Goal: Task Accomplishment & Management: Manage account settings

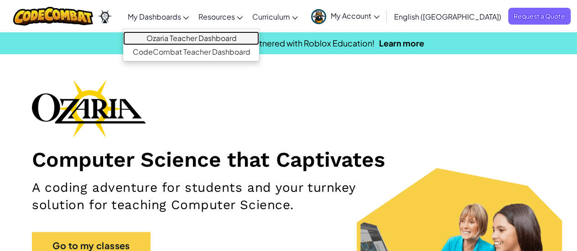
click at [204, 37] on link "Ozaria Teacher Dashboard" at bounding box center [191, 38] width 136 height 14
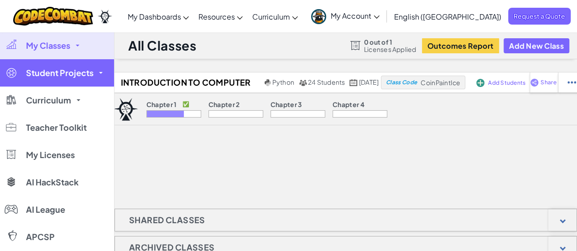
click at [58, 79] on link "Student Projects" at bounding box center [57, 72] width 114 height 27
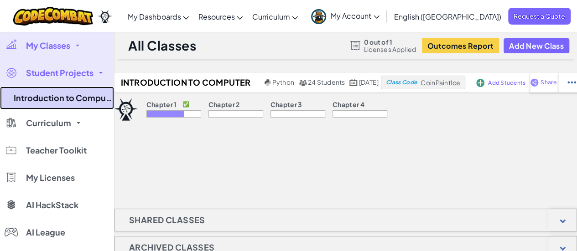
click at [57, 94] on link "Introduction to Computer Science 25-26" at bounding box center [57, 98] width 114 height 23
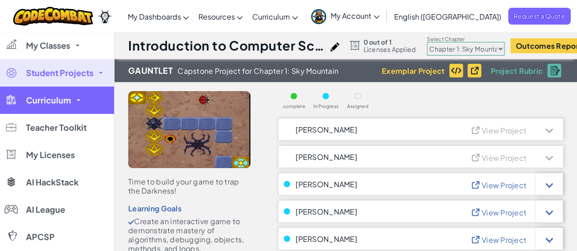
click at [74, 99] on link "Curriculum" at bounding box center [57, 100] width 114 height 27
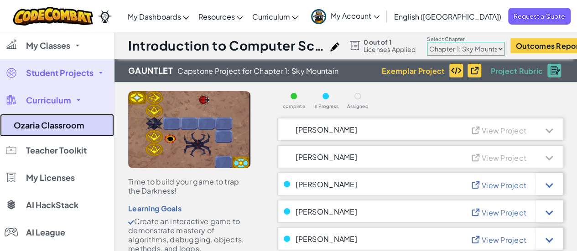
click at [67, 132] on link "Ozaria Classroom" at bounding box center [57, 125] width 114 height 23
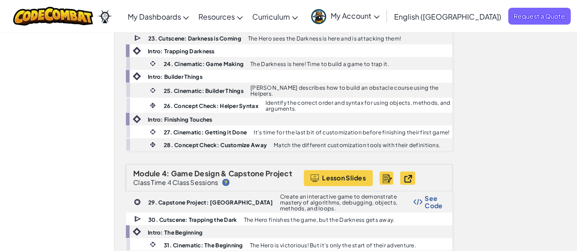
scroll to position [651, 0]
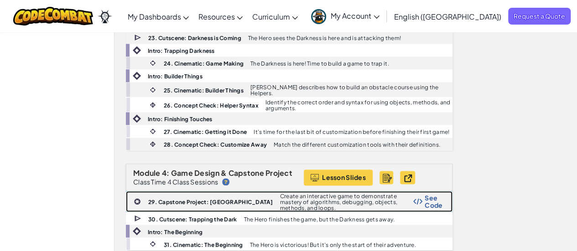
click at [425, 194] on span "See Code" at bounding box center [434, 201] width 18 height 15
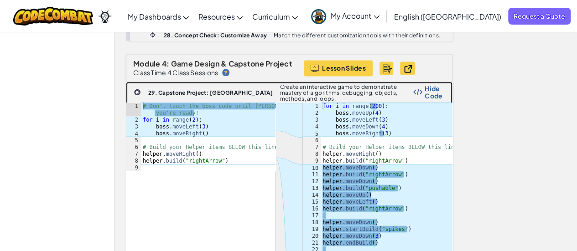
scroll to position [752, 0]
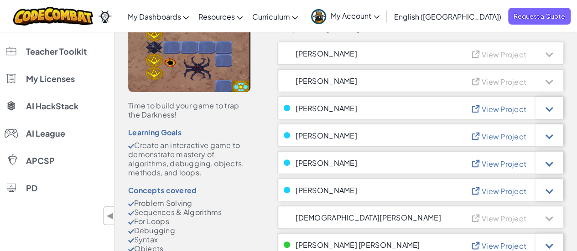
scroll to position [78, 0]
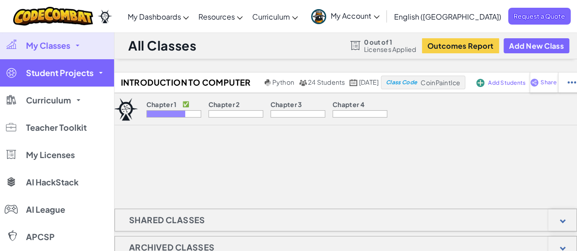
click at [67, 82] on link "Student Projects" at bounding box center [57, 72] width 114 height 27
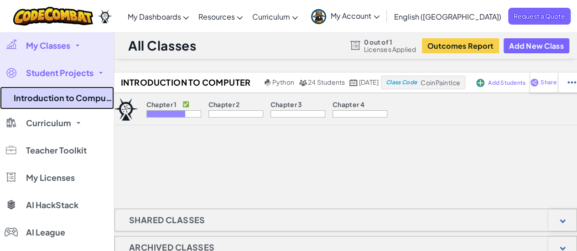
click at [63, 98] on link "Introduction to Computer Science 25-26" at bounding box center [57, 98] width 114 height 23
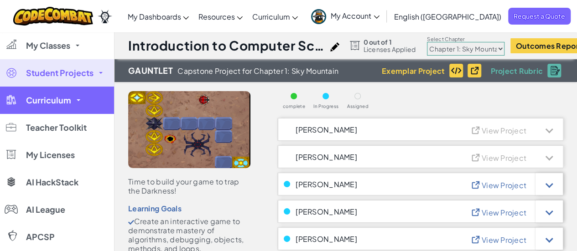
click at [71, 98] on link "Curriculum" at bounding box center [57, 100] width 114 height 27
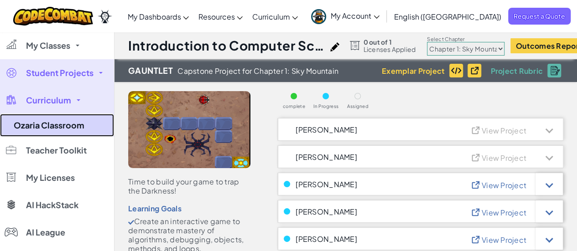
click at [55, 123] on link "Ozaria Classroom" at bounding box center [57, 125] width 114 height 23
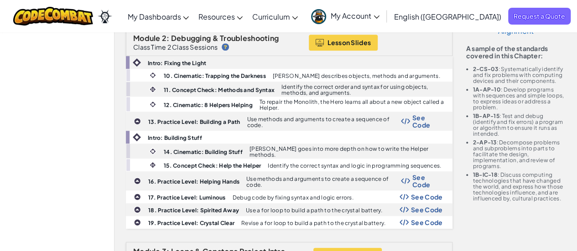
scroll to position [377, 0]
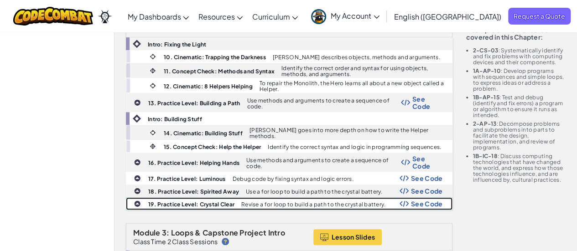
click at [434, 200] on span "See Code" at bounding box center [427, 203] width 32 height 7
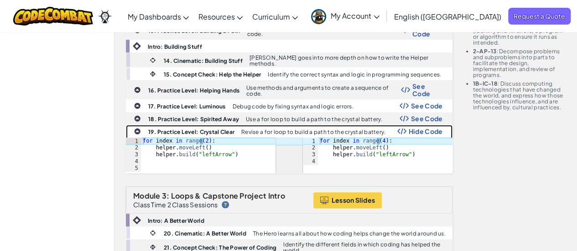
scroll to position [449, 0]
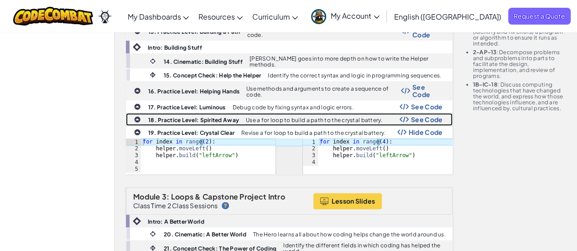
click at [436, 116] on span "See Code" at bounding box center [427, 119] width 32 height 7
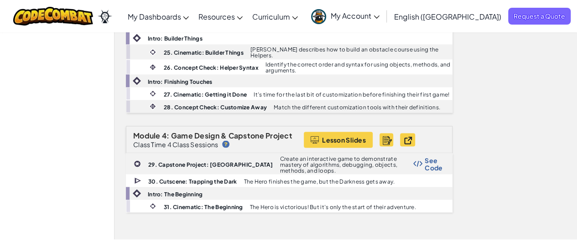
scroll to position [788, 0]
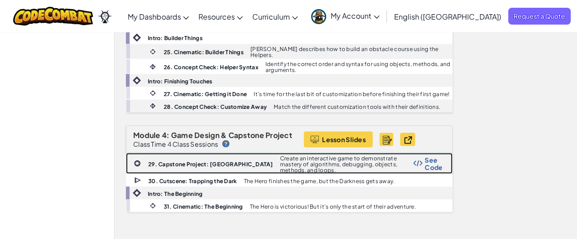
click at [436, 156] on span "See Code" at bounding box center [434, 163] width 18 height 15
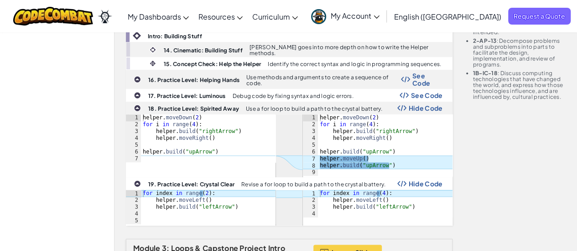
scroll to position [446, 0]
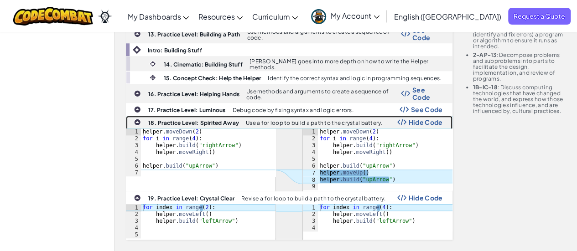
click at [160, 120] on b "18. Practice Level: Spirited Away" at bounding box center [193, 123] width 91 height 7
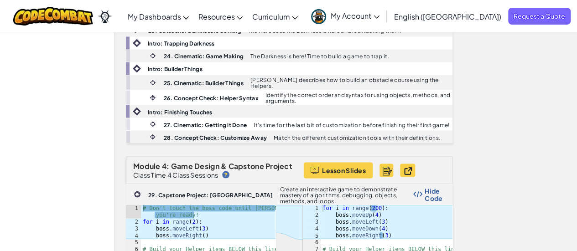
scroll to position [801, 0]
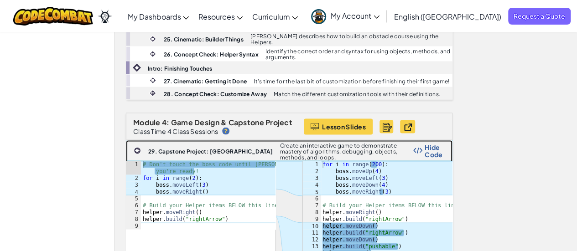
click at [180, 148] on b "29. Capstone Project: [GEOGRAPHIC_DATA]" at bounding box center [210, 151] width 125 height 7
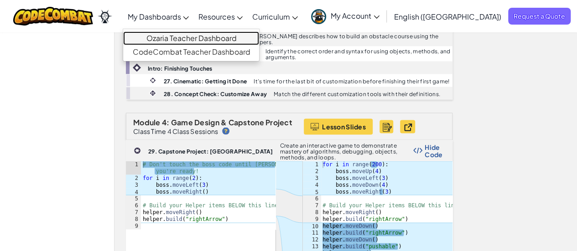
click at [195, 35] on link "Ozaria Teacher Dashboard" at bounding box center [191, 38] width 136 height 14
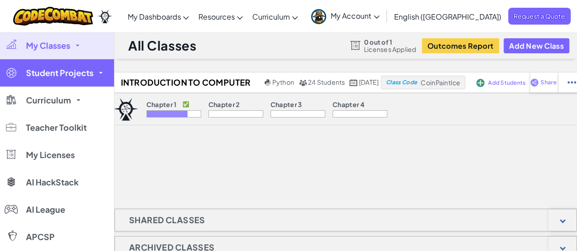
click at [82, 76] on span "Student Projects" at bounding box center [60, 73] width 68 height 8
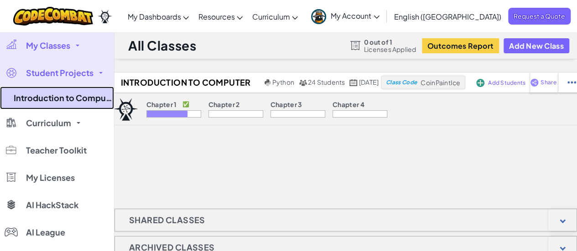
click at [68, 105] on link "Introduction to Computer Science 25-26" at bounding box center [57, 98] width 114 height 23
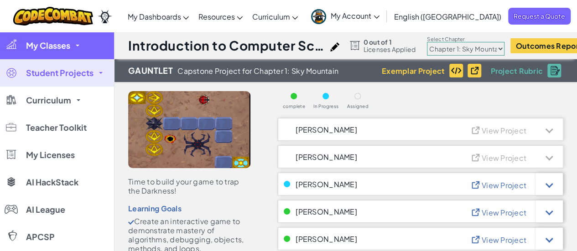
click at [73, 41] on link "My Classes" at bounding box center [57, 45] width 114 height 27
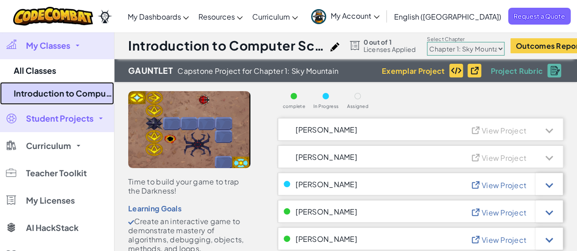
click at [51, 101] on link "Introduction to Computer Science 25-26" at bounding box center [57, 93] width 114 height 23
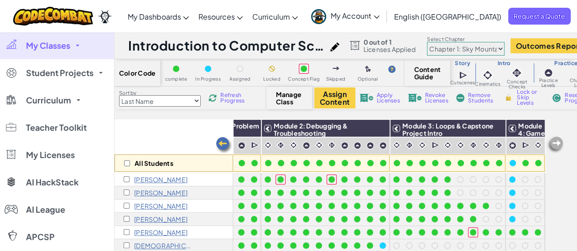
click at [225, 104] on div "Sort by Last Name first Name Progress (High to Low) Progress (Low to Hight) Ref…" at bounding box center [191, 97] width 152 height 17
click at [226, 95] on span "Refresh Progress" at bounding box center [234, 98] width 28 height 11
click at [220, 141] on img at bounding box center [224, 145] width 18 height 18
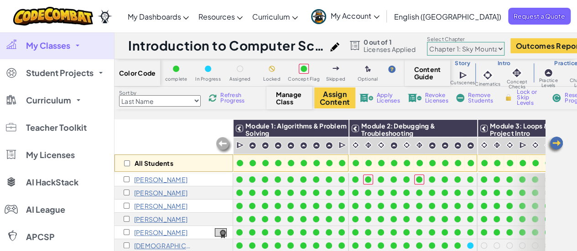
click at [58, 43] on span "My Classes" at bounding box center [48, 46] width 44 height 8
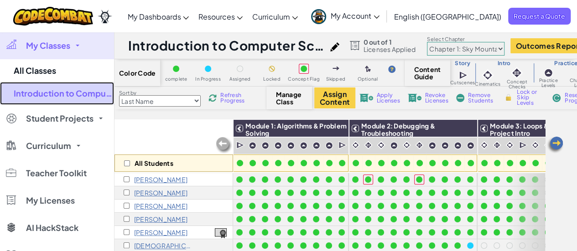
click at [40, 88] on link "Introduction to Computer Science 25-26" at bounding box center [57, 93] width 114 height 23
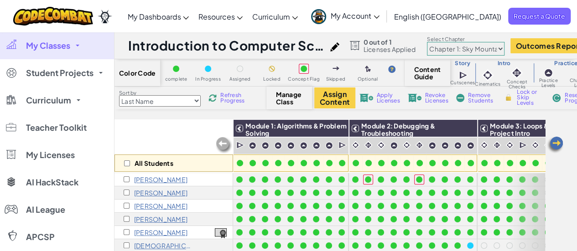
click at [58, 48] on span "My Classes" at bounding box center [48, 46] width 44 height 8
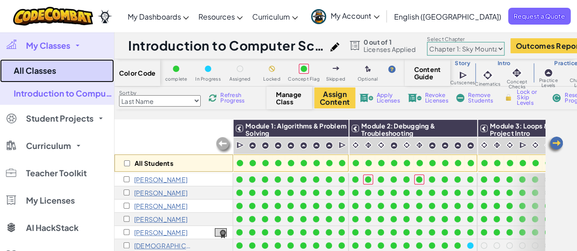
click at [42, 68] on link "All Classes" at bounding box center [57, 70] width 114 height 23
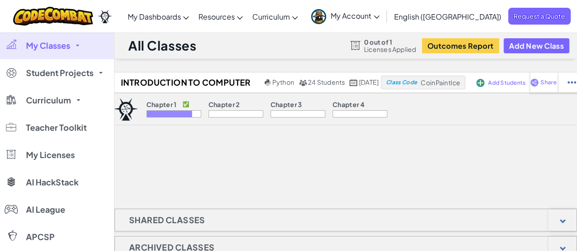
click at [209, 110] on div at bounding box center [236, 113] width 55 height 7
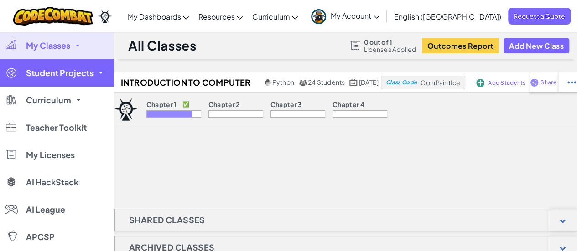
click at [102, 72] on link "Student Projects" at bounding box center [57, 72] width 114 height 27
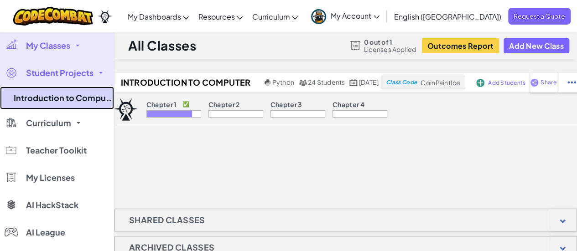
click at [86, 98] on link "Introduction to Computer Science 25-26" at bounding box center [57, 98] width 114 height 23
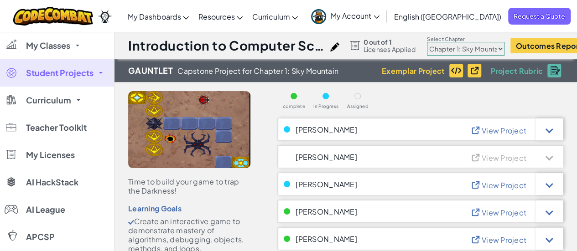
click at [488, 45] on select "Chapter 1: Sky Mountain Chapter 2: The Moon Dancers Chapter 3: The Phoenix Land…" at bounding box center [466, 49] width 78 height 14
select select "5d8a57abe8919b28d5113af1"
click at [435, 42] on select "Chapter 1: Sky Mountain Chapter 2: The Moon Dancers Chapter 3: The Phoenix Land…" at bounding box center [466, 49] width 78 height 14
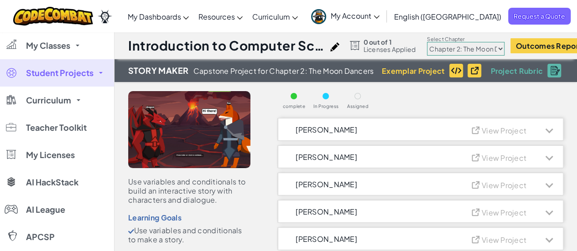
click at [91, 77] on span "Student Projects" at bounding box center [60, 73] width 68 height 8
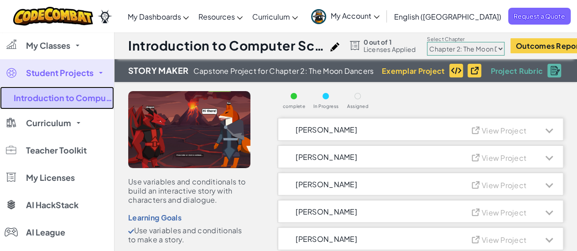
click at [75, 98] on link "Introduction to Computer Science 25-26" at bounding box center [57, 98] width 114 height 23
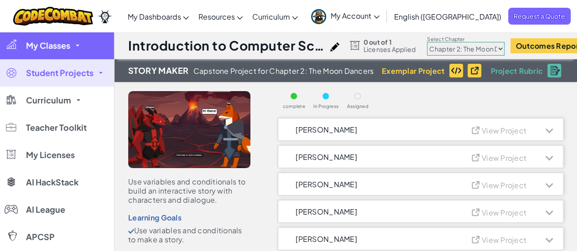
click at [58, 45] on span "My Classes" at bounding box center [48, 46] width 44 height 8
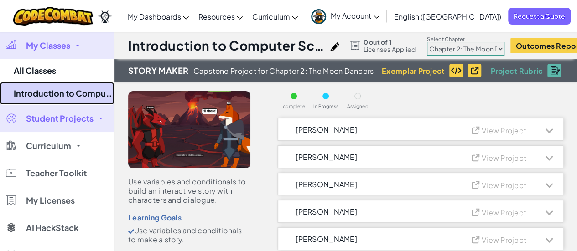
click at [39, 88] on link "Introduction to Computer Science 25-26" at bounding box center [57, 93] width 114 height 23
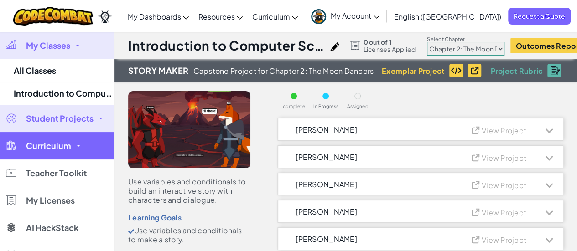
select select "5d8a57abe8919b28d5113af1"
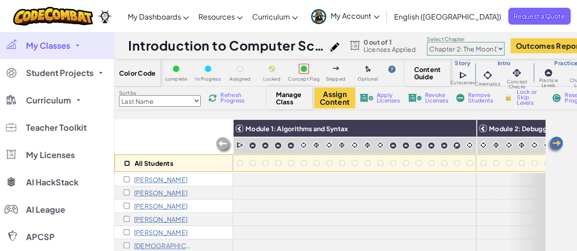
click at [129, 164] on input "checkbox" at bounding box center [127, 164] width 6 height 6
checkbox input "true"
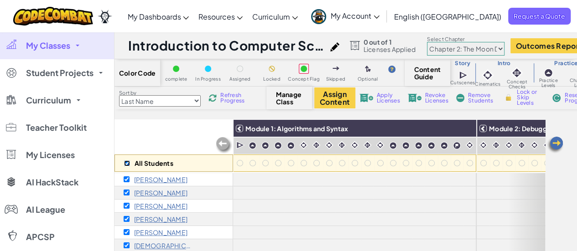
checkbox input "true"
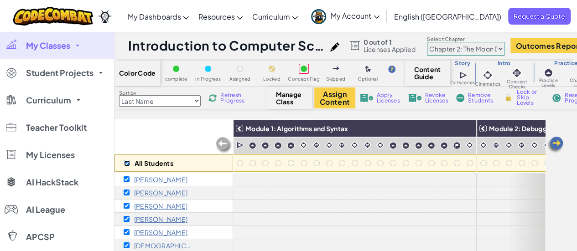
checkbox input "true"
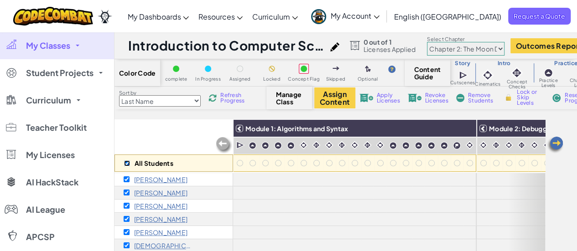
checkbox input "true"
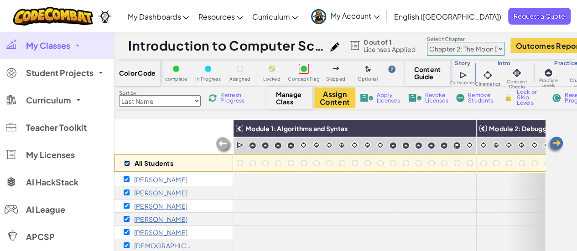
checkbox input "true"
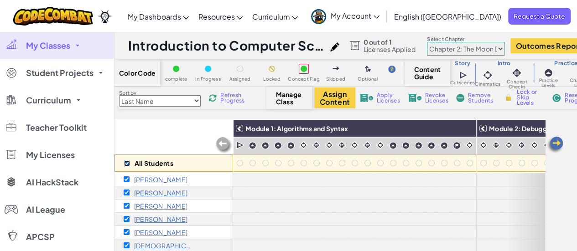
checkbox input "true"
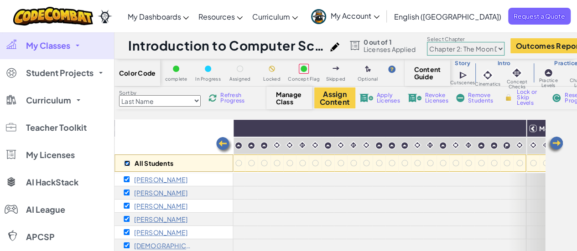
scroll to position [0, 690]
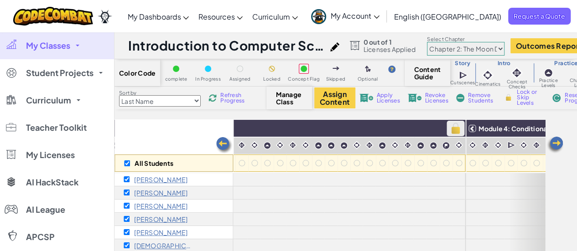
click at [450, 126] on img at bounding box center [456, 129] width 16 height 14
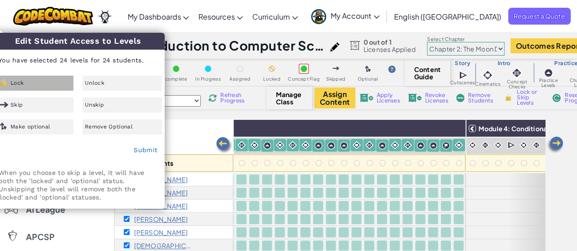
click at [17, 76] on div "Lock" at bounding box center [33, 83] width 79 height 15
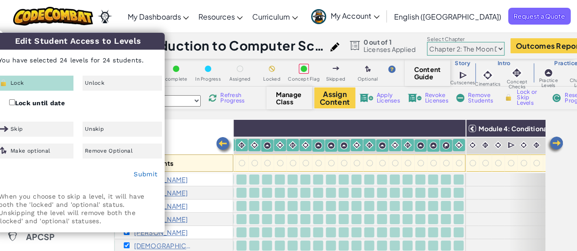
click at [147, 178] on div "Submit" at bounding box center [78, 174] width 173 height 23
click at [149, 174] on link "Submit" at bounding box center [146, 174] width 24 height 7
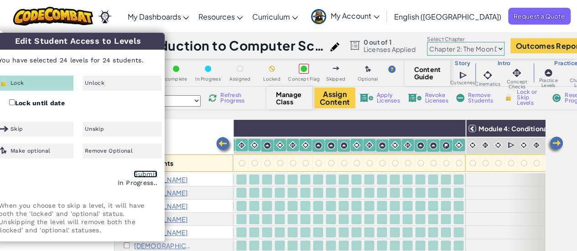
checkbox input "false"
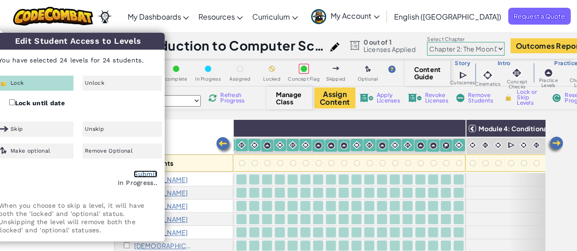
checkbox input "false"
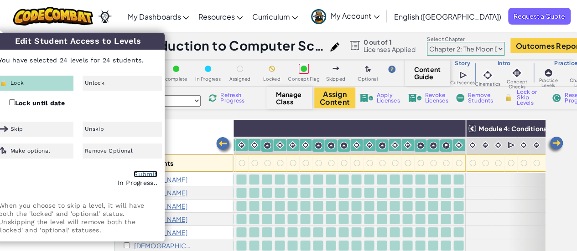
checkbox input "false"
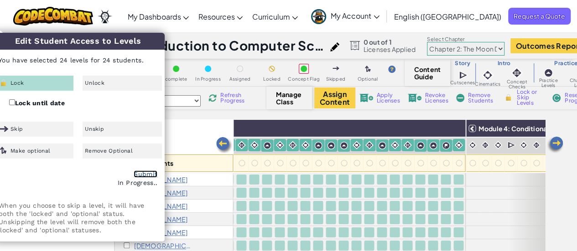
checkbox input "false"
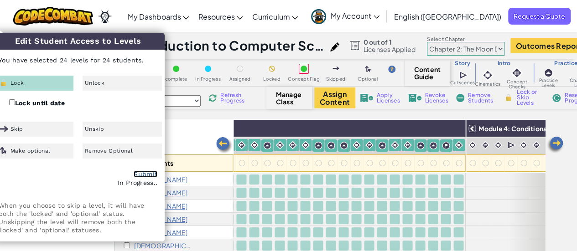
checkbox input "false"
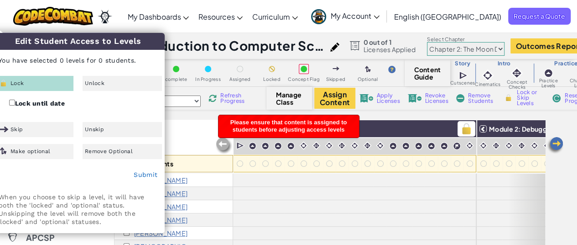
click at [476, 125] on div "Module 1: Algorithms and Syntax" at bounding box center [355, 146] width 244 height 53
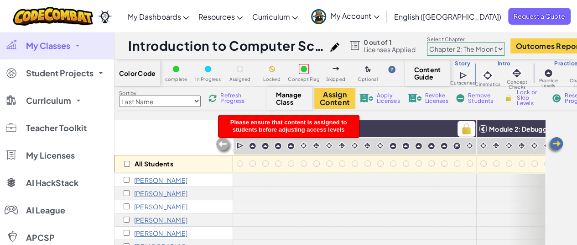
click at [466, 130] on img at bounding box center [467, 129] width 16 height 14
checkbox input "true"
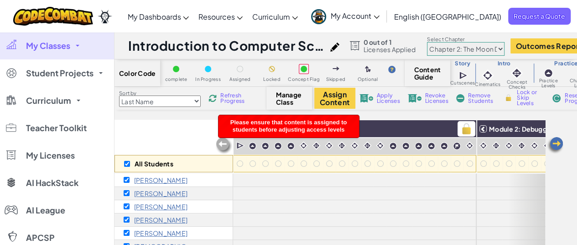
checkbox input "true"
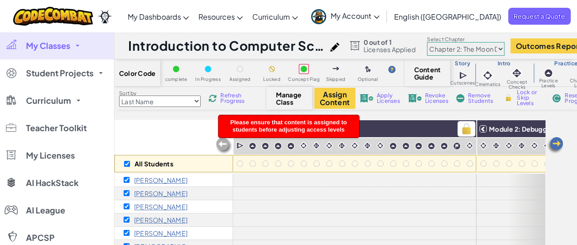
checkbox input "true"
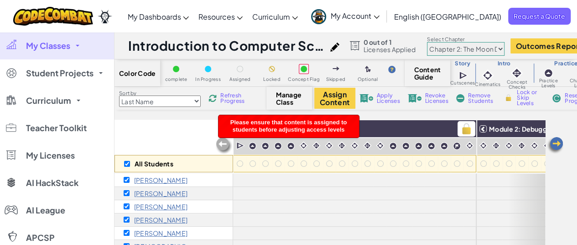
checkbox input "true"
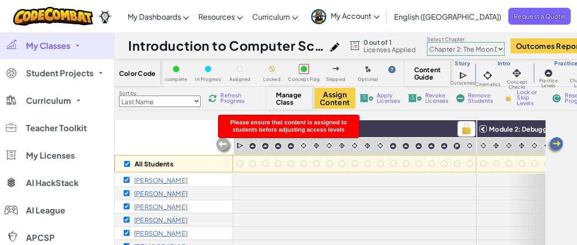
checkbox input "true"
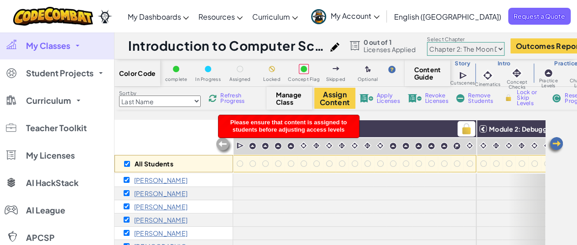
checkbox input "true"
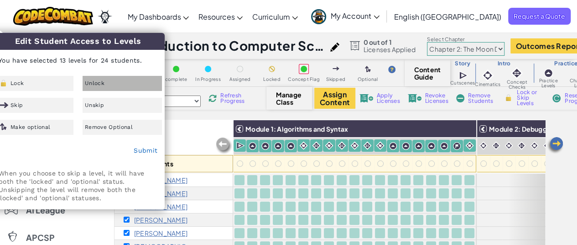
click at [103, 81] on span "Unlock" at bounding box center [95, 82] width 20 height 5
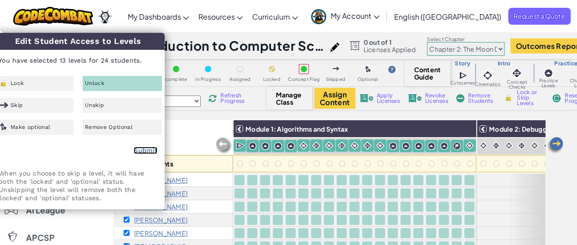
click at [140, 149] on link "Submit" at bounding box center [146, 150] width 24 height 7
checkbox input "false"
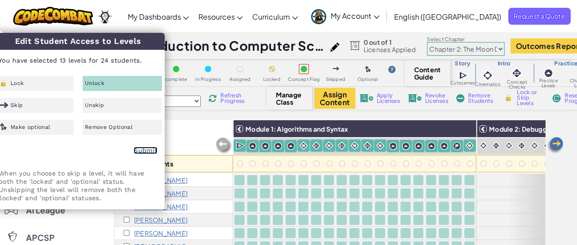
checkbox input "false"
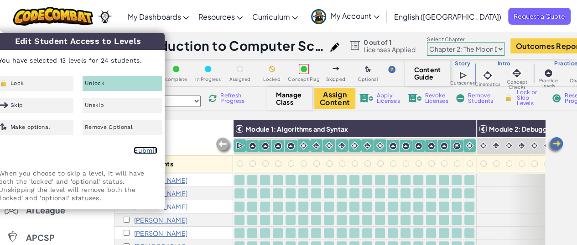
checkbox input "false"
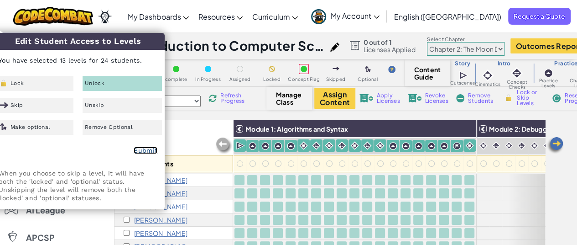
checkbox input "false"
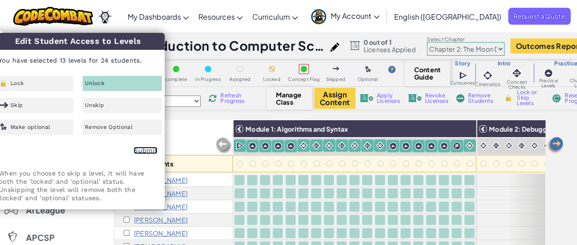
checkbox input "false"
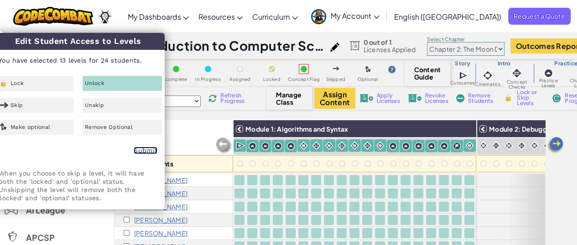
checkbox input "false"
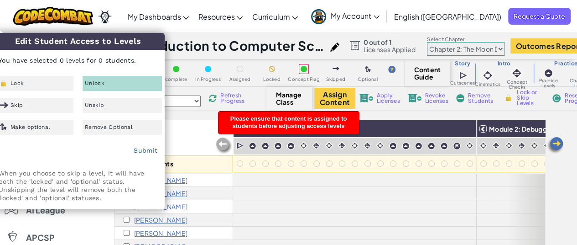
click at [183, 135] on div "All Students" at bounding box center [174, 146] width 119 height 53
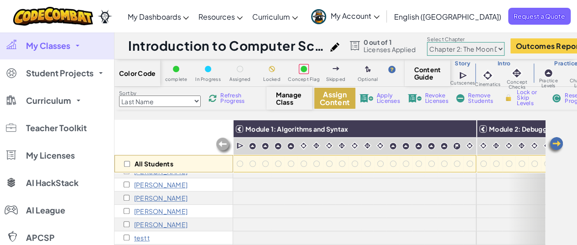
click at [334, 95] on button "Assign Content" at bounding box center [334, 98] width 41 height 21
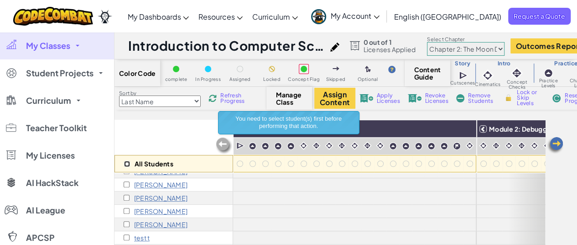
click at [126, 163] on input "checkbox" at bounding box center [127, 164] width 6 height 6
checkbox input "true"
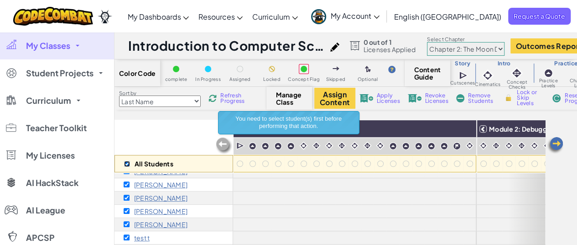
checkbox input "true"
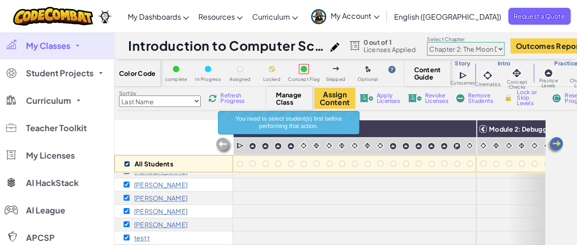
checkbox input "true"
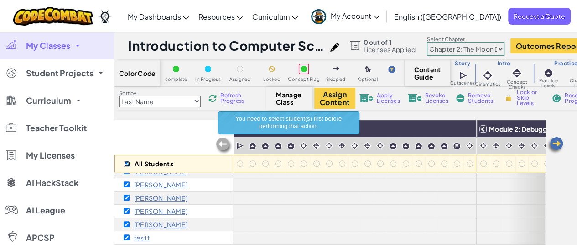
checkbox input "true"
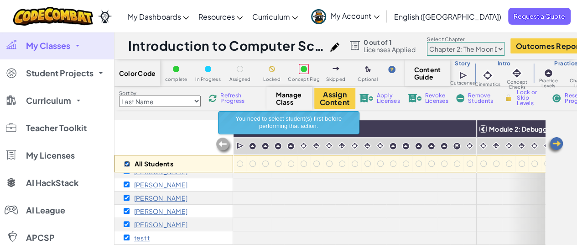
checkbox input "true"
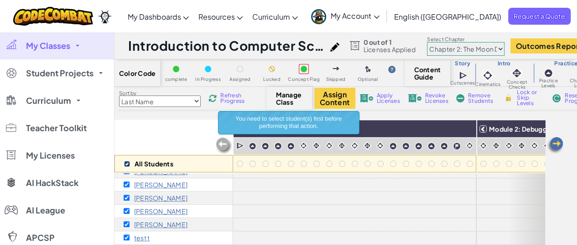
checkbox input "true"
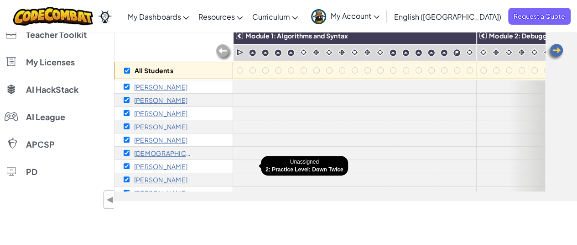
click at [257, 160] on div at bounding box center [252, 166] width 13 height 13
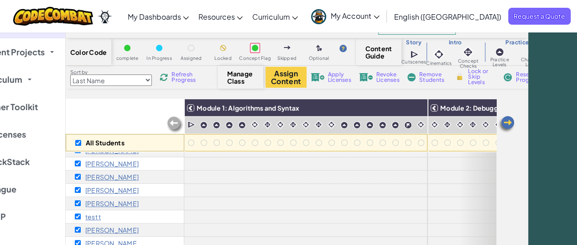
scroll to position [21, 49]
click at [473, 79] on span "Lock or Skip Levels" at bounding box center [481, 76] width 27 height 16
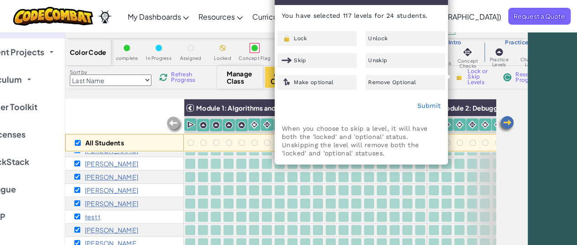
click at [510, 92] on div "Color Code complete In Progress Assigned Locked Concept Flag Skipped Optional C…" at bounding box center [296, 155] width 463 height 235
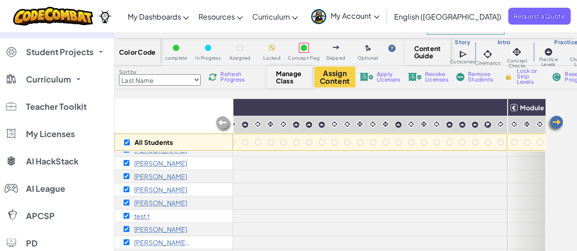
scroll to position [214, 1194]
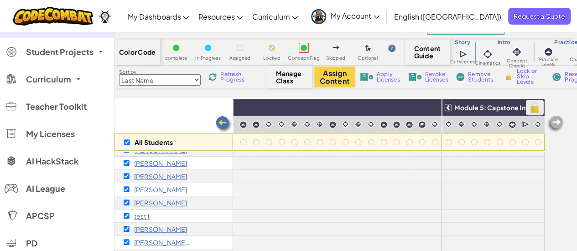
click at [532, 106] on img at bounding box center [535, 108] width 16 height 14
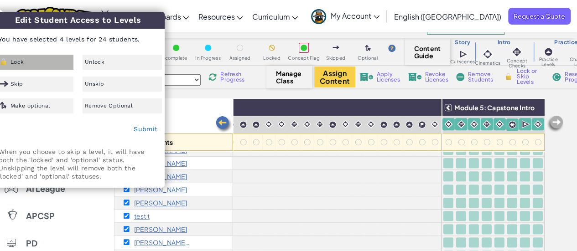
click at [8, 64] on img at bounding box center [3, 62] width 10 height 8
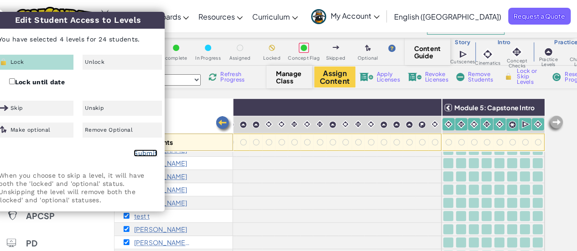
click at [135, 150] on link "Submit" at bounding box center [146, 153] width 24 height 7
checkbox input "false"
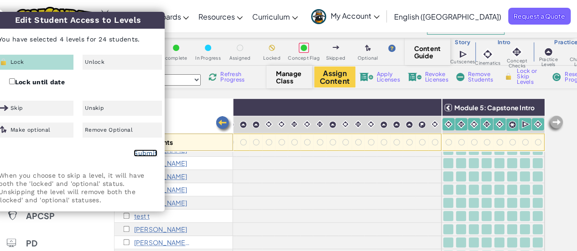
checkbox input "false"
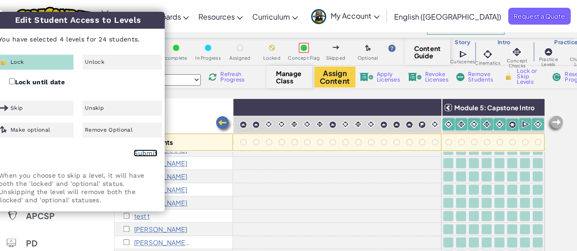
checkbox input "false"
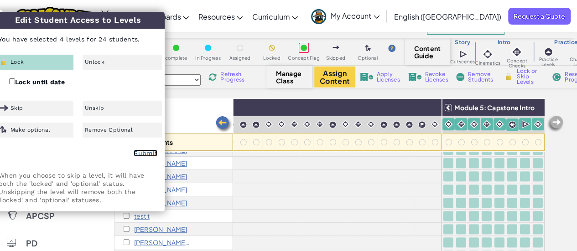
checkbox input "false"
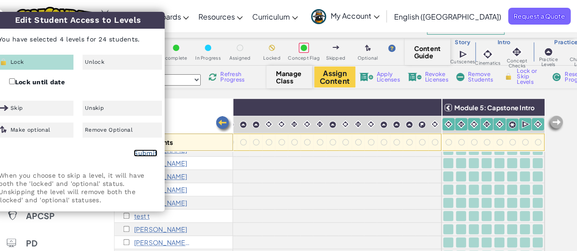
checkbox input "false"
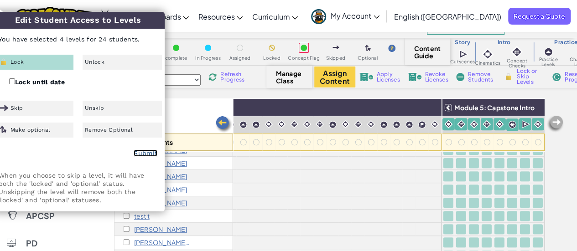
checkbox input "false"
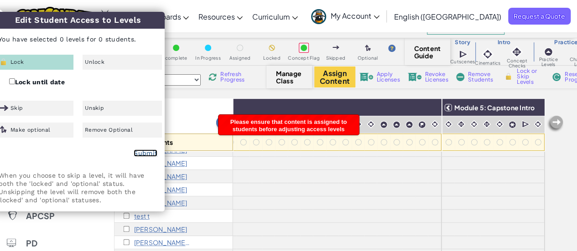
scroll to position [0, 0]
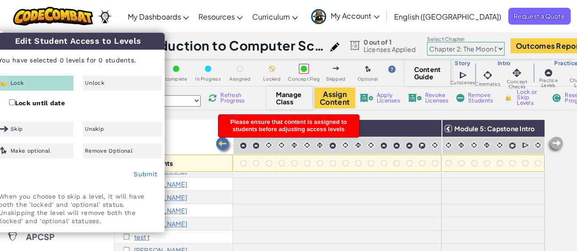
click at [191, 119] on div "Color Code complete In Progress Assigned Locked Concept Flag Skipped Optional C…" at bounding box center [346, 176] width 463 height 235
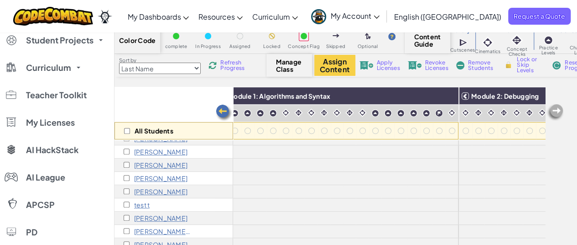
scroll to position [214, 0]
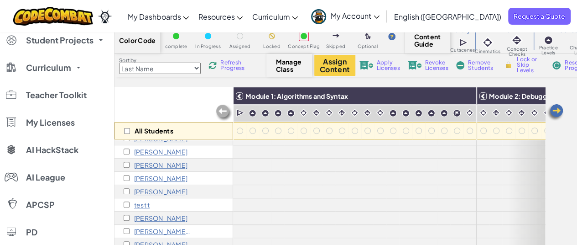
click at [513, 65] on img at bounding box center [509, 65] width 10 height 8
checkbox input "true"
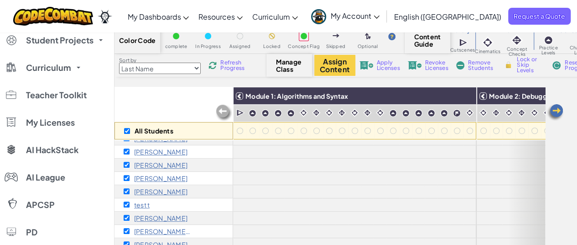
checkbox input "true"
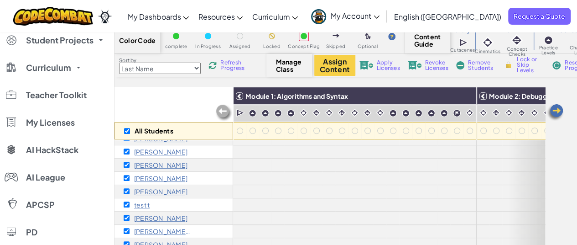
checkbox input "true"
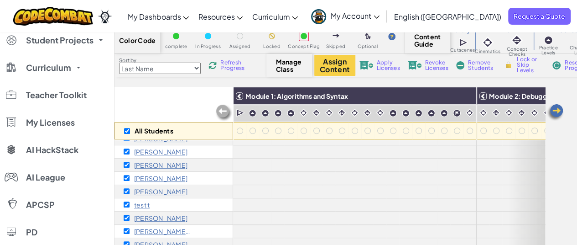
checkbox input "true"
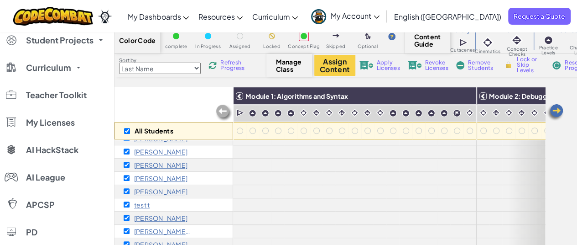
checkbox input "true"
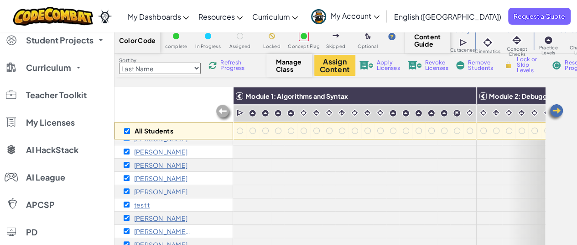
checkbox input "true"
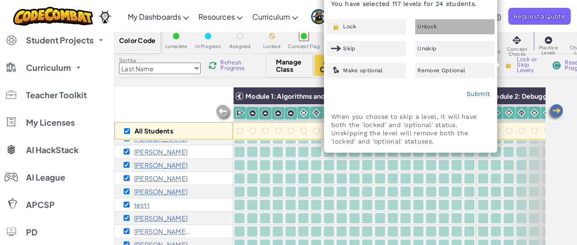
click at [432, 24] on span "Unlock" at bounding box center [428, 26] width 20 height 5
click at [476, 94] on link "Submit" at bounding box center [478, 93] width 24 height 7
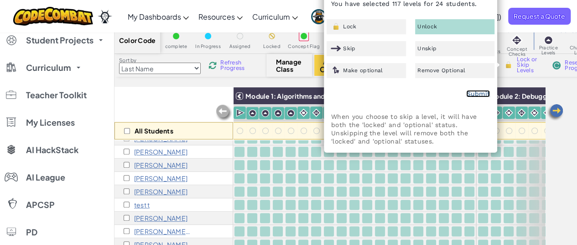
checkbox input "false"
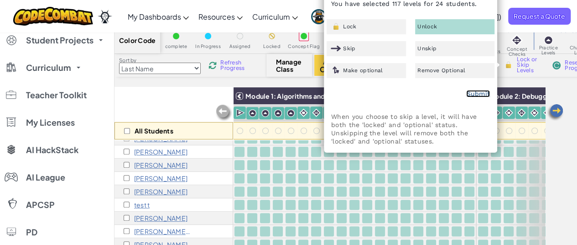
checkbox input "false"
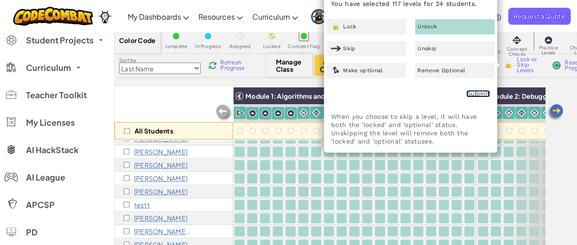
checkbox input "false"
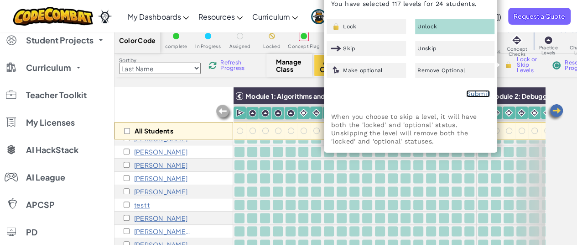
checkbox input "false"
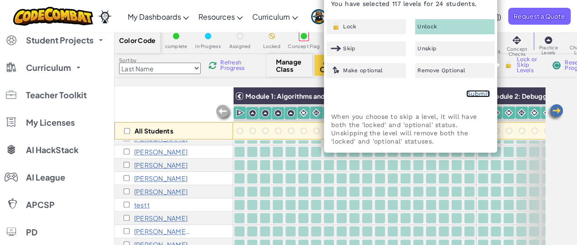
checkbox input "false"
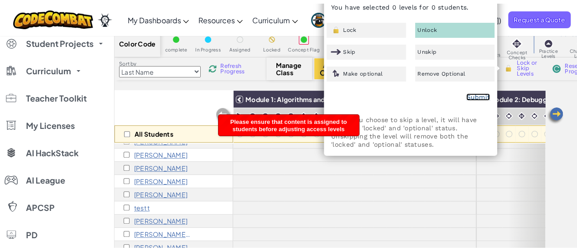
scroll to position [0, 0]
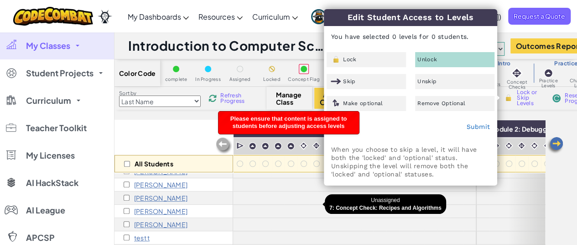
click at [318, 207] on div at bounding box center [316, 211] width 10 height 10
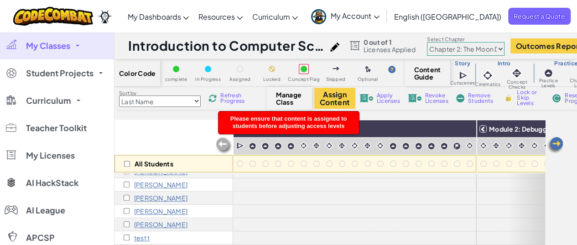
click at [241, 98] on span "Refresh Progress" at bounding box center [234, 98] width 28 height 11
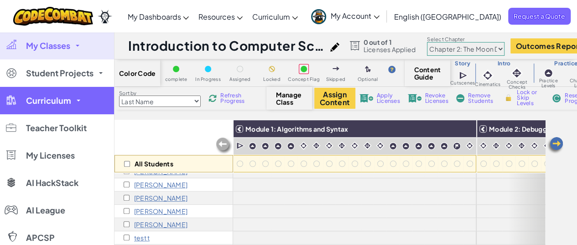
click at [52, 103] on span "Curriculum" at bounding box center [48, 100] width 45 height 8
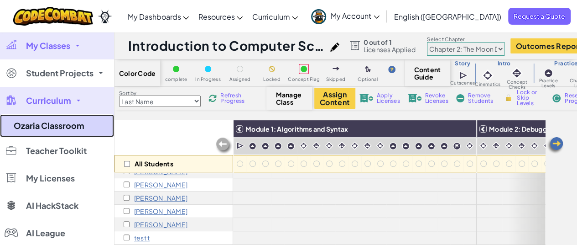
click at [47, 132] on link "Ozaria Classroom" at bounding box center [57, 125] width 114 height 23
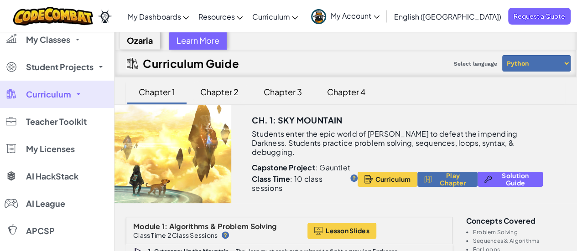
scroll to position [6, 0]
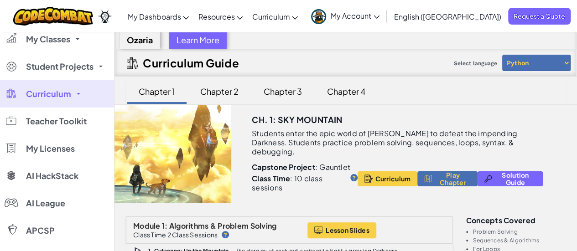
click at [217, 88] on div "Chapter 2" at bounding box center [219, 91] width 57 height 21
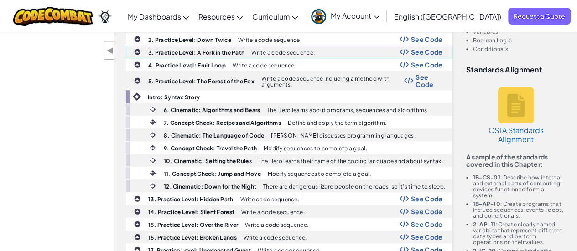
scroll to position [0, 0]
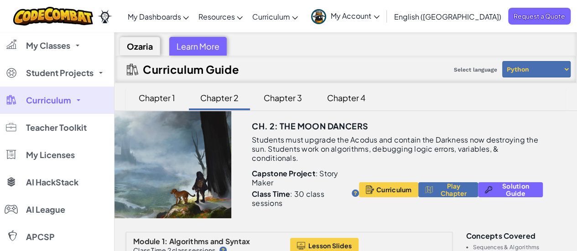
click at [394, 154] on p "Students must upgrade the Acodus and contain the Darkness now destroying the su…" at bounding box center [397, 149] width 291 height 27
click at [67, 98] on span "Curriculum" at bounding box center [48, 100] width 45 height 8
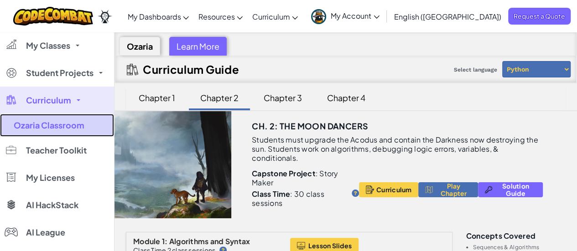
click at [50, 128] on link "Ozaria Classroom" at bounding box center [57, 125] width 114 height 23
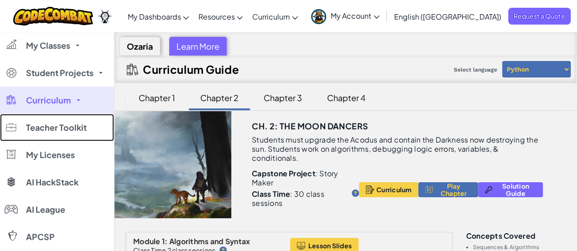
click at [50, 128] on span "Teacher Toolkit" at bounding box center [56, 128] width 61 height 8
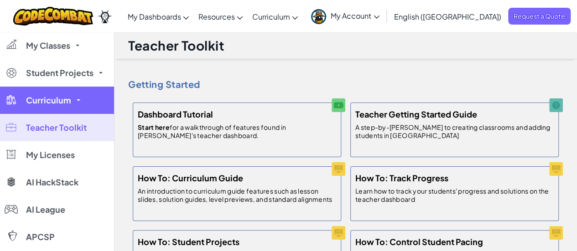
click at [52, 103] on span "Curriculum" at bounding box center [48, 100] width 45 height 8
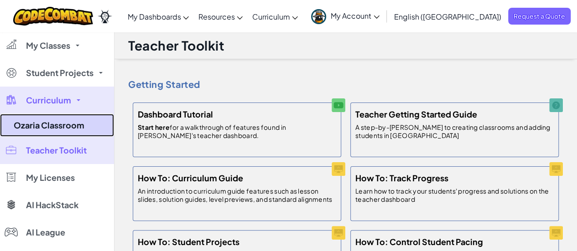
click at [47, 126] on link "Ozaria Classroom" at bounding box center [57, 125] width 114 height 23
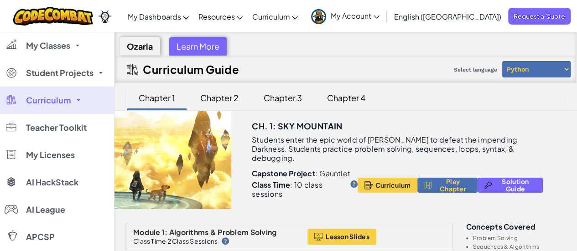
click at [215, 95] on div "Chapter 2" at bounding box center [219, 97] width 57 height 21
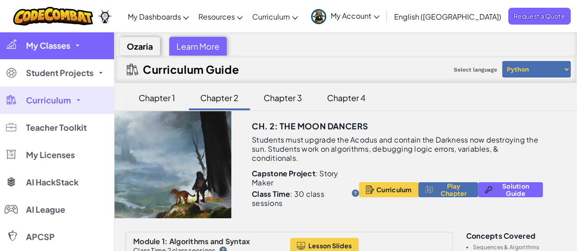
click at [72, 42] on link "My Classes" at bounding box center [57, 45] width 114 height 27
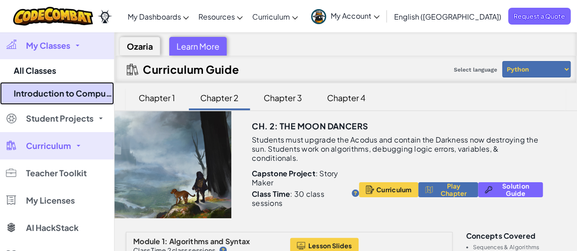
click at [44, 86] on link "Introduction to Computer Science 25-26" at bounding box center [57, 93] width 114 height 23
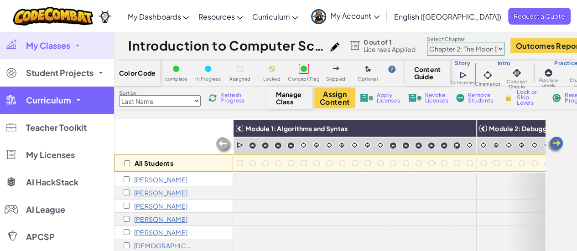
click at [51, 96] on span "Curriculum" at bounding box center [48, 100] width 45 height 8
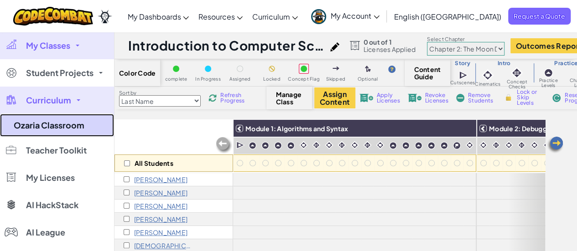
click at [47, 126] on link "Ozaria Classroom" at bounding box center [57, 125] width 114 height 23
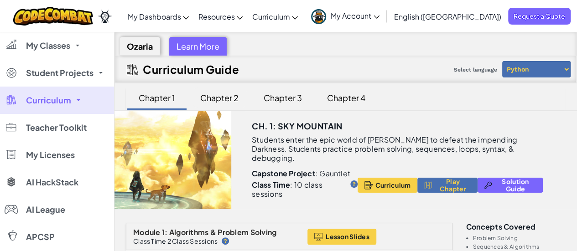
click at [227, 99] on div "Chapter 2" at bounding box center [219, 97] width 57 height 21
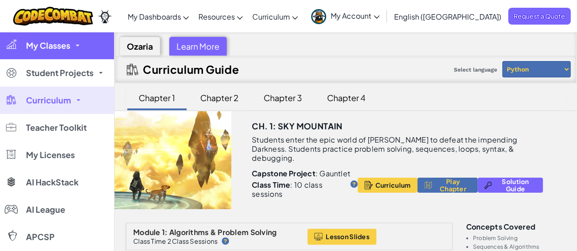
click at [73, 51] on link "My Classes" at bounding box center [57, 45] width 114 height 27
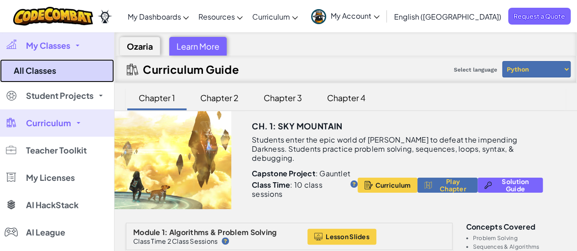
click at [54, 70] on link "All Classes" at bounding box center [57, 70] width 114 height 23
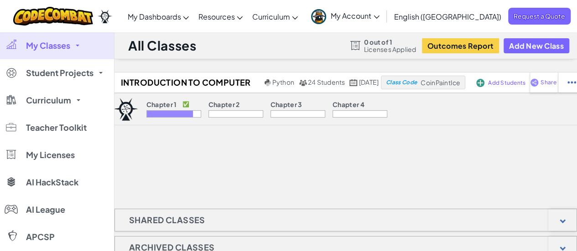
click at [77, 45] on span at bounding box center [78, 46] width 4 height 2
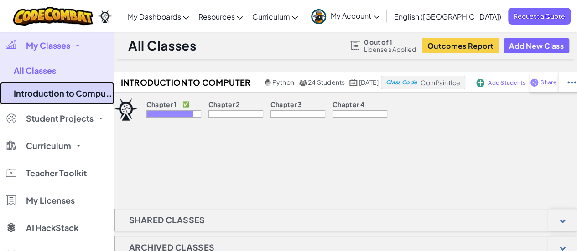
click at [50, 95] on link "Introduction to Computer Science 25-26" at bounding box center [57, 93] width 114 height 23
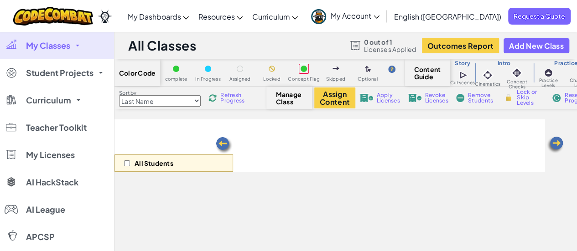
select select "5d8a57abe8919b28d5113af1"
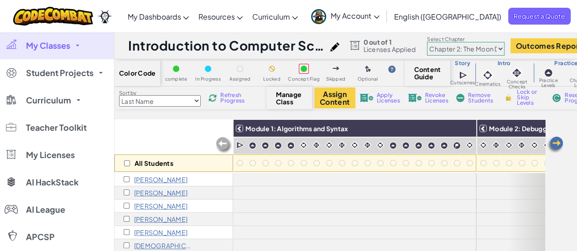
click at [286, 101] on span "Manage Class" at bounding box center [289, 98] width 27 height 15
click at [232, 101] on span "Refresh Progress" at bounding box center [234, 98] width 28 height 11
